Goal: Task Accomplishment & Management: Use online tool/utility

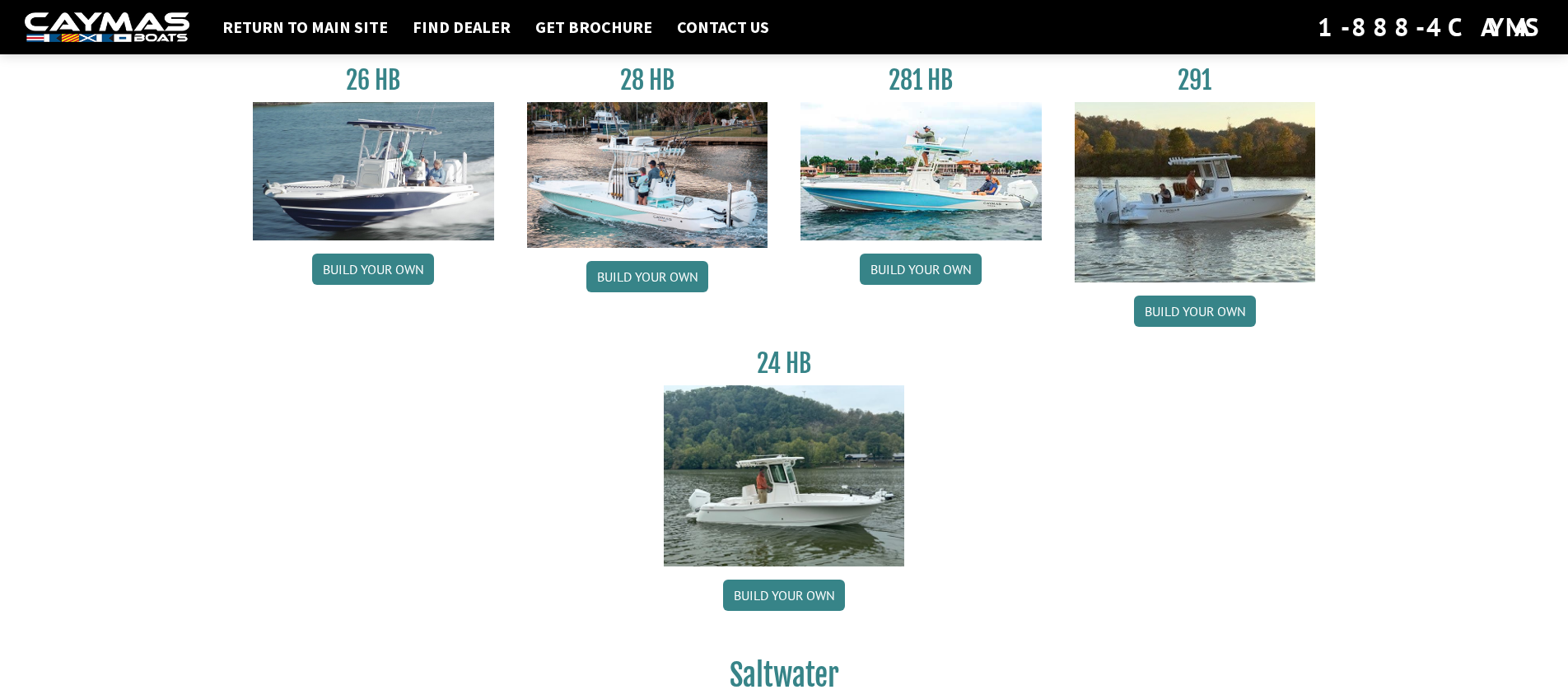
scroll to position [134, 0]
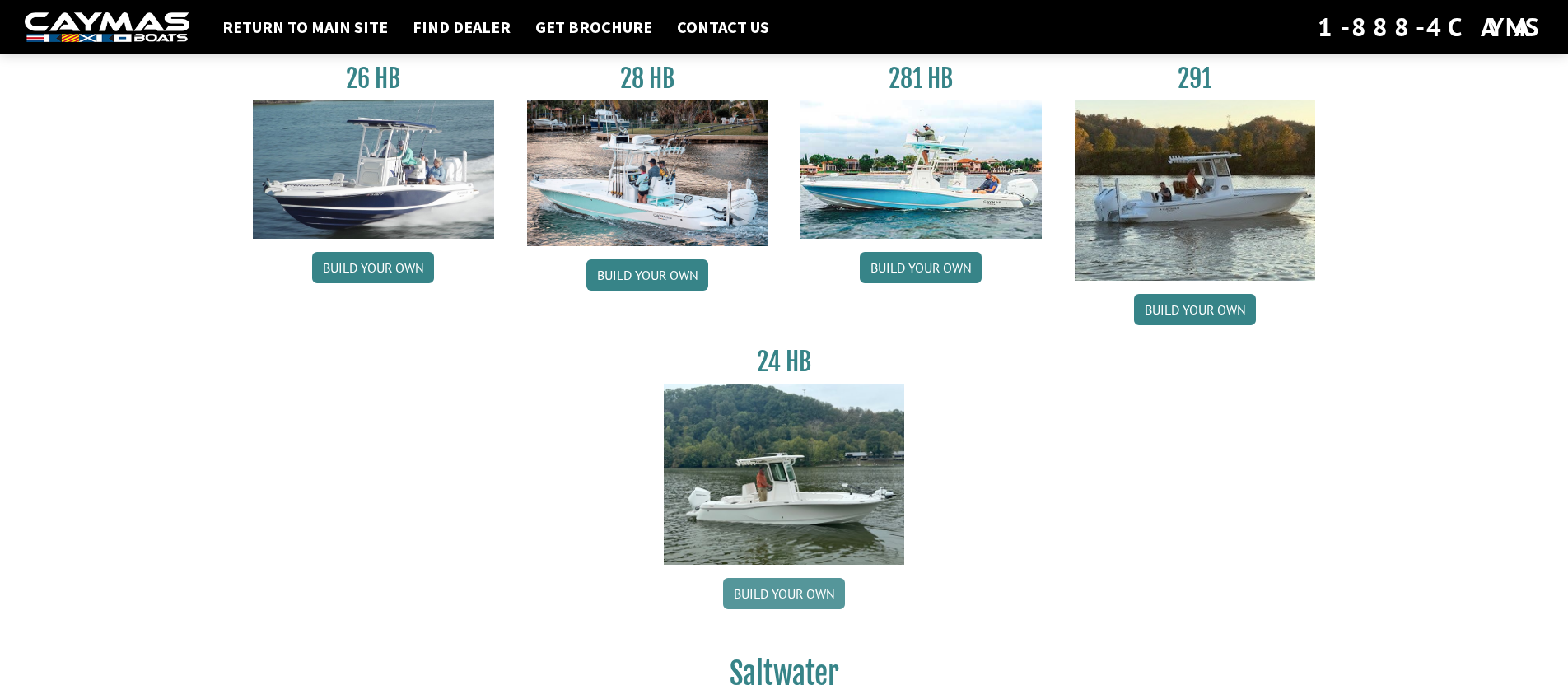
click at [784, 594] on link "Build your own" at bounding box center [784, 593] width 122 height 31
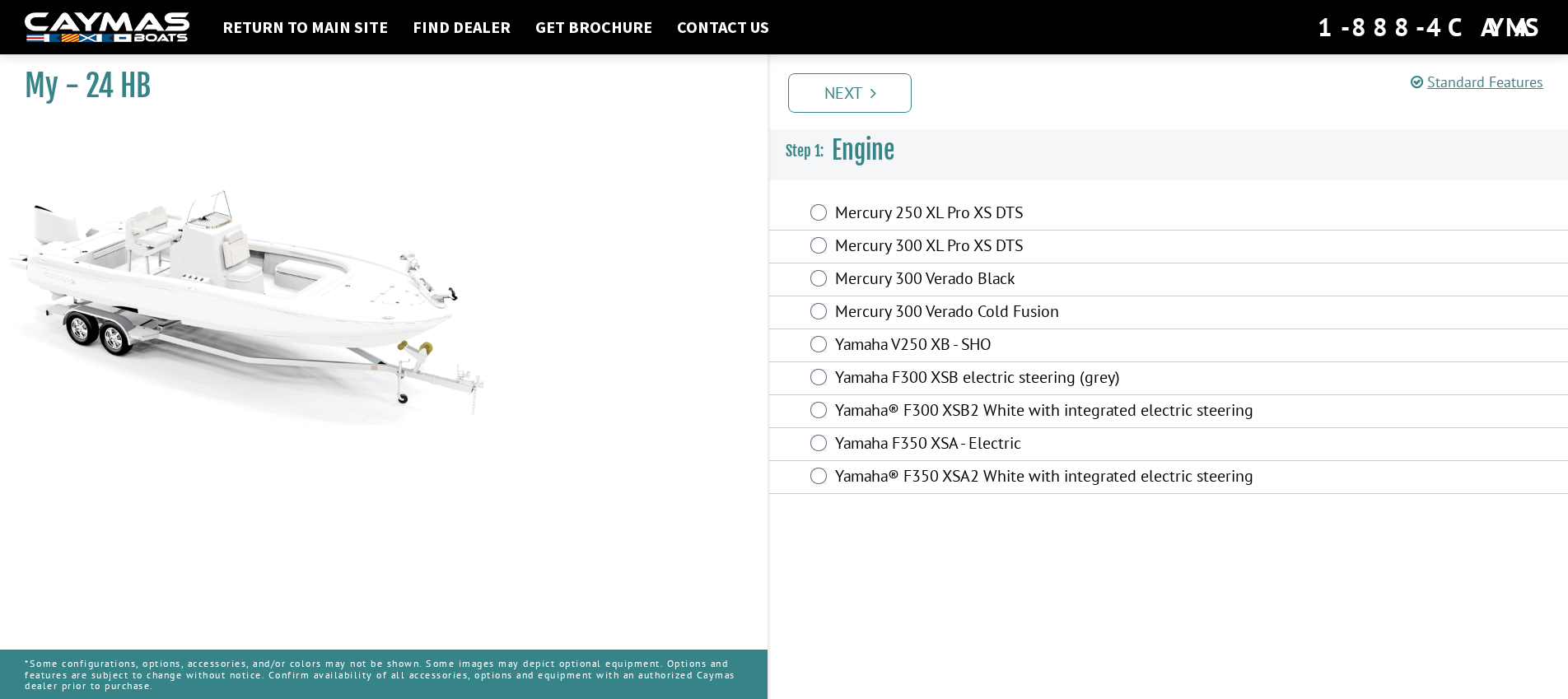
click at [827, 308] on div "Mercury 300 Verado Cold Fusion" at bounding box center [1168, 313] width 799 height 33
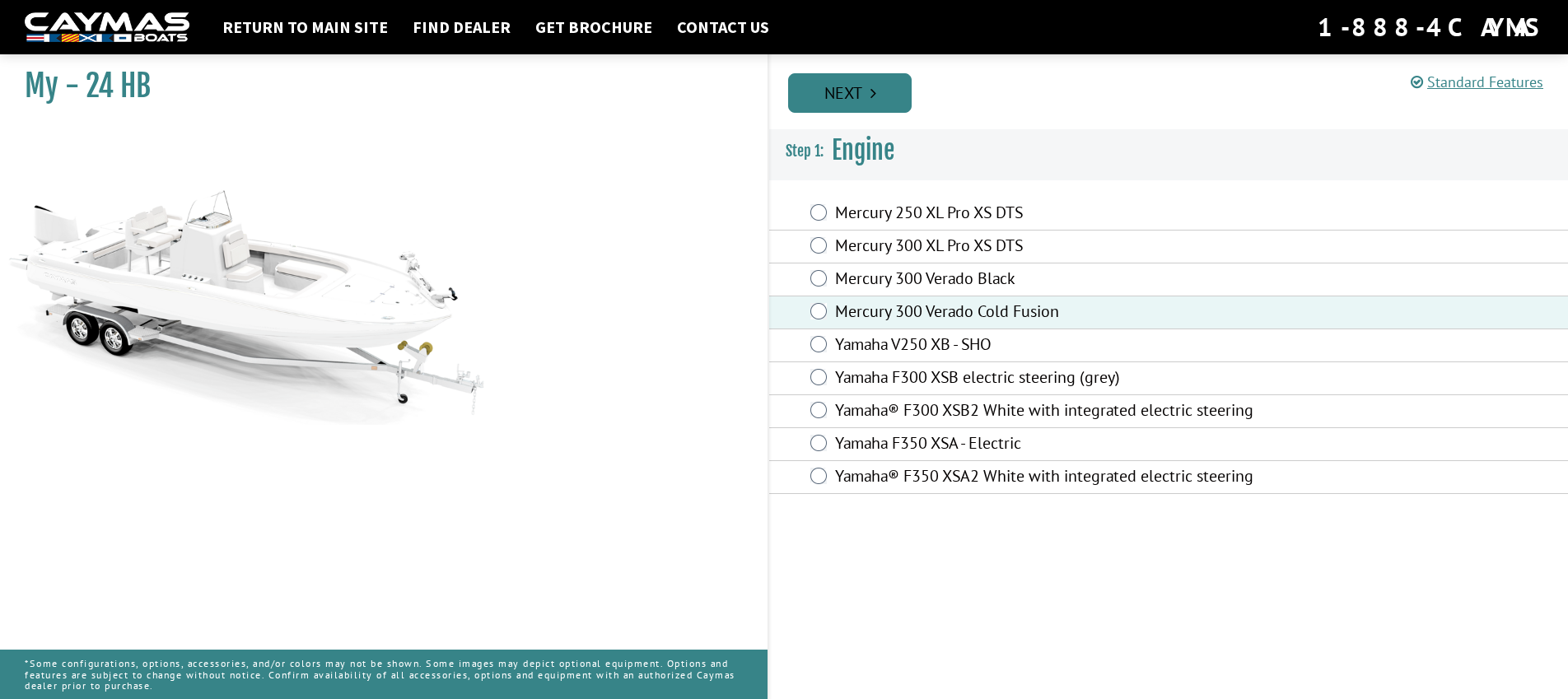
click at [842, 98] on link "Next" at bounding box center [850, 93] width 124 height 40
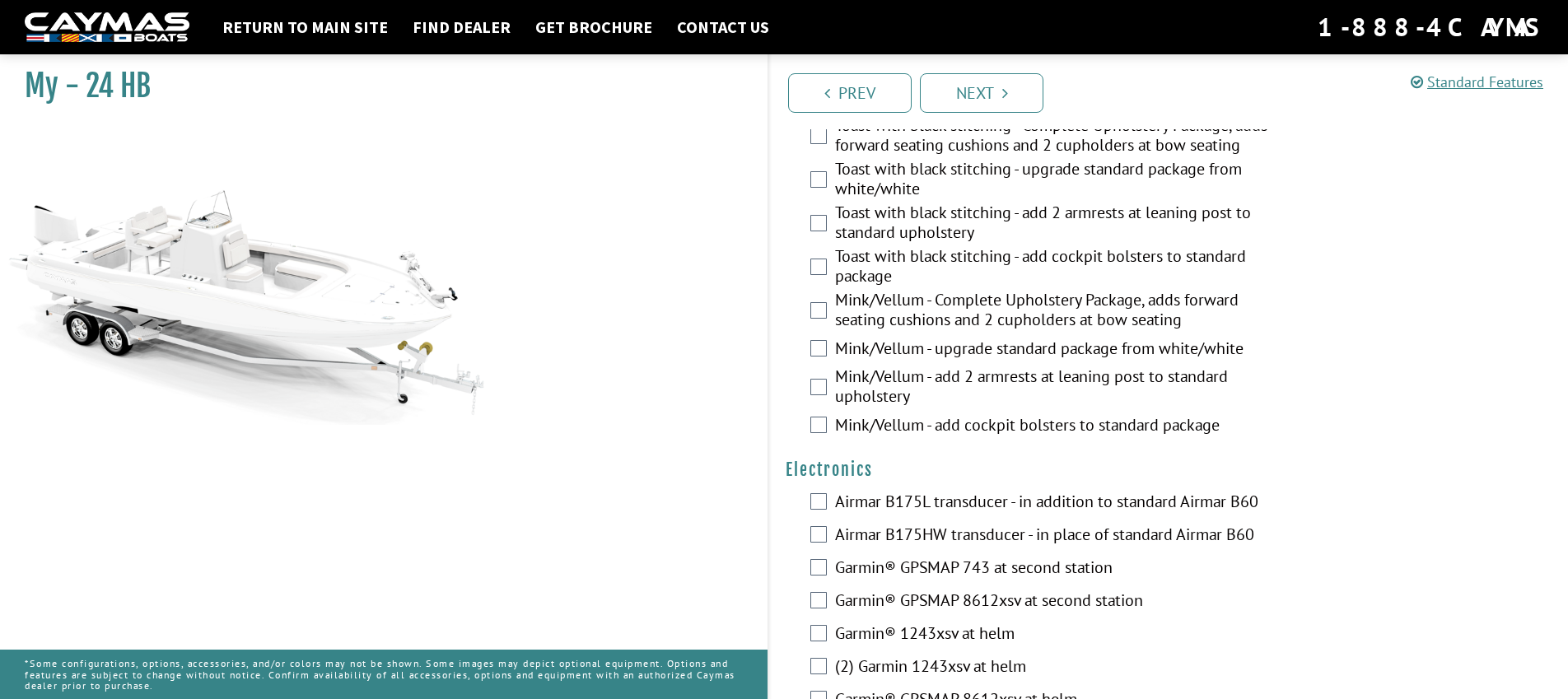
scroll to position [2979, 0]
